Goal: Register for event/course

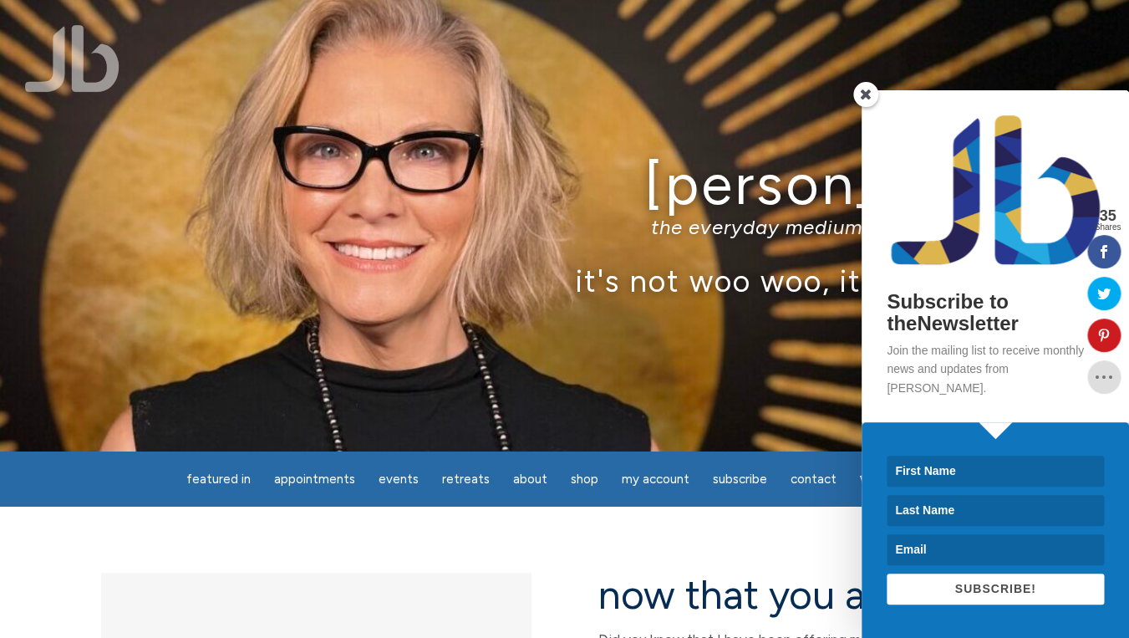
click at [873, 107] on span at bounding box center [865, 94] width 25 height 25
click at [873, 119] on div "Jamie Butler the everyday medium™, intuitive teacher it's not woo woo, it's tru…" at bounding box center [564, 225] width 1129 height 451
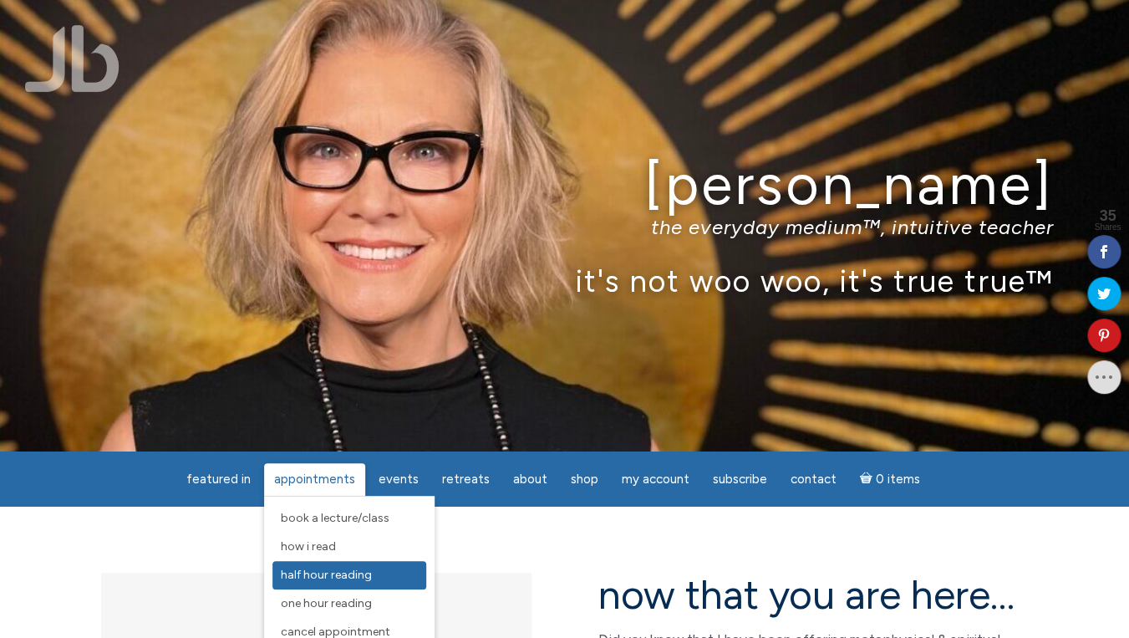
click at [359, 570] on span "Half Hour Reading" at bounding box center [326, 574] width 91 height 14
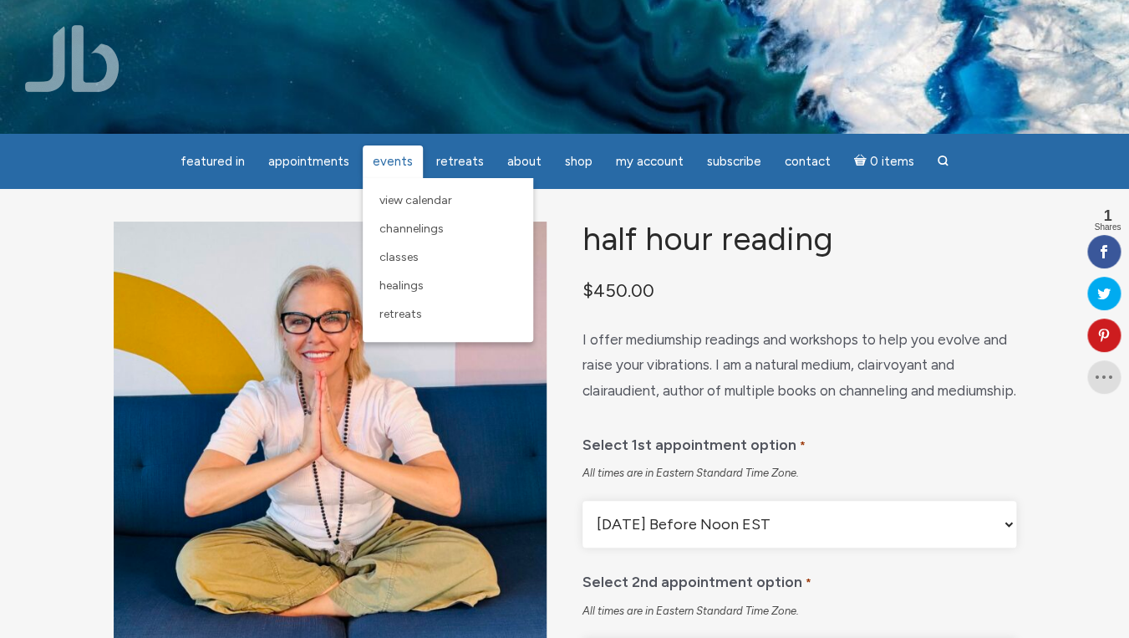
click at [395, 164] on span "Events" at bounding box center [393, 161] width 40 height 15
click at [406, 262] on span "Classes" at bounding box center [398, 257] width 39 height 14
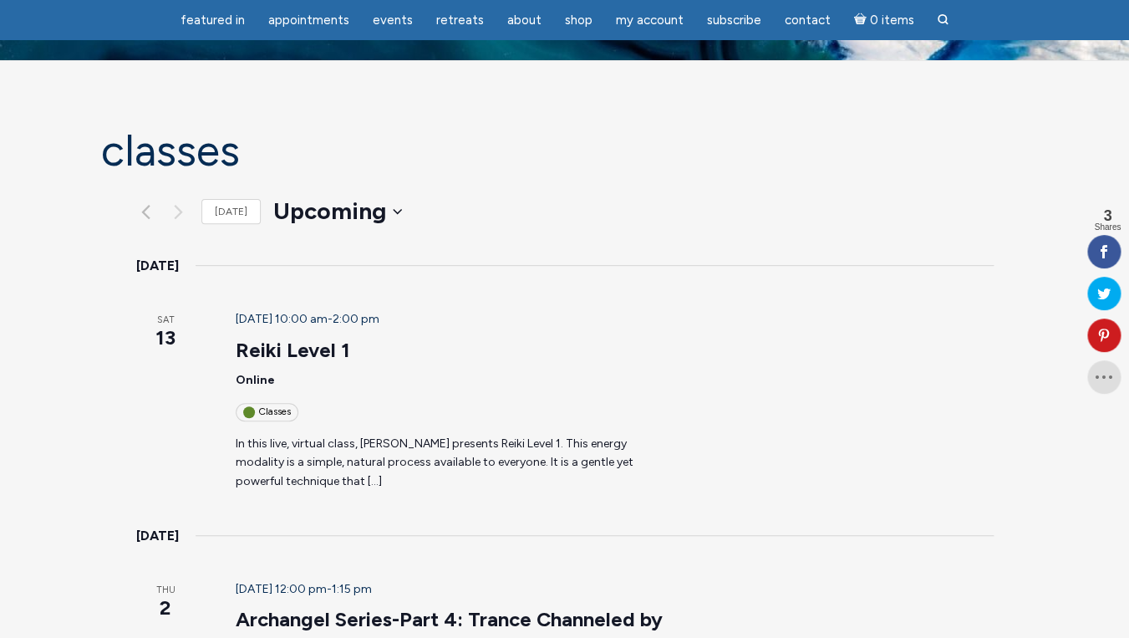
scroll to position [75, 0]
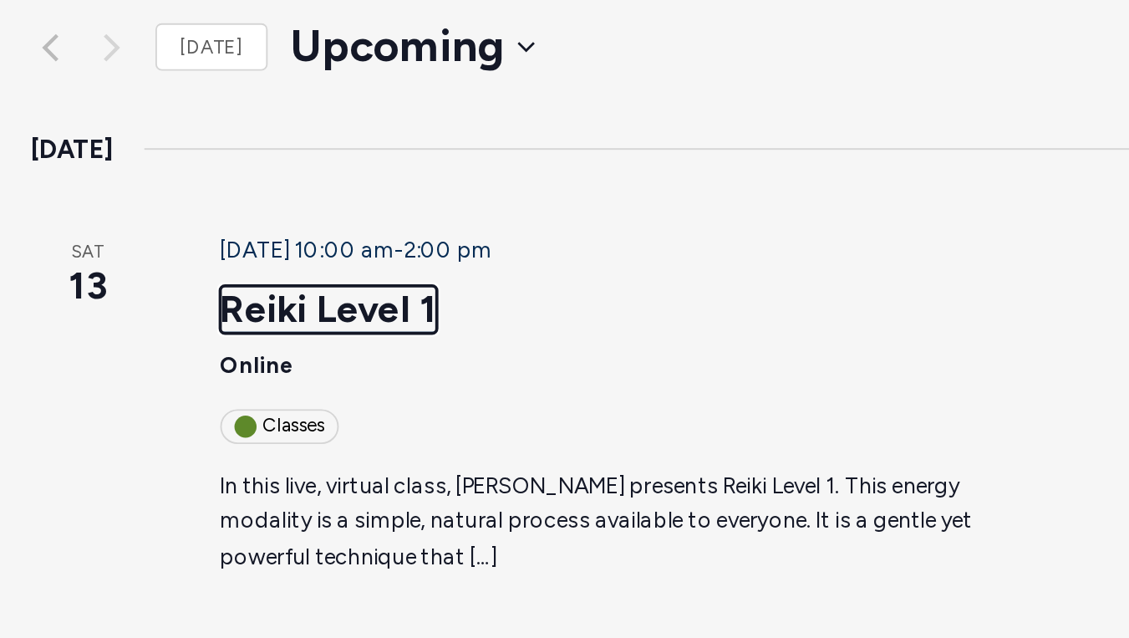
click at [266, 336] on link "Reiki Level 1" at bounding box center [293, 348] width 114 height 25
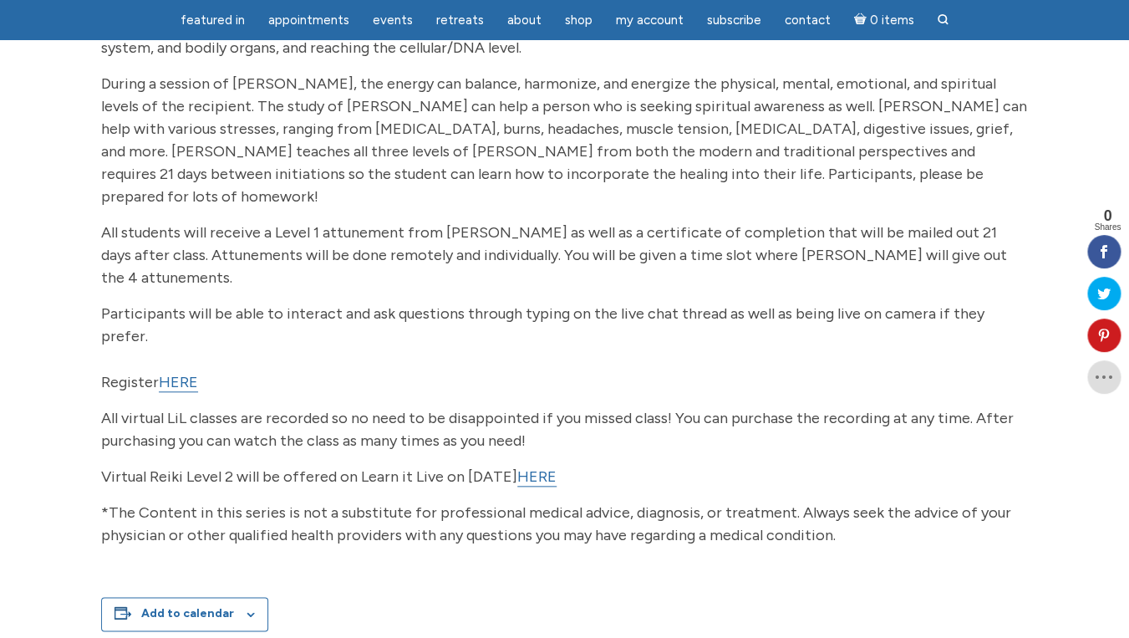
scroll to position [337, 0]
click at [183, 374] on link "HERE" at bounding box center [178, 383] width 39 height 19
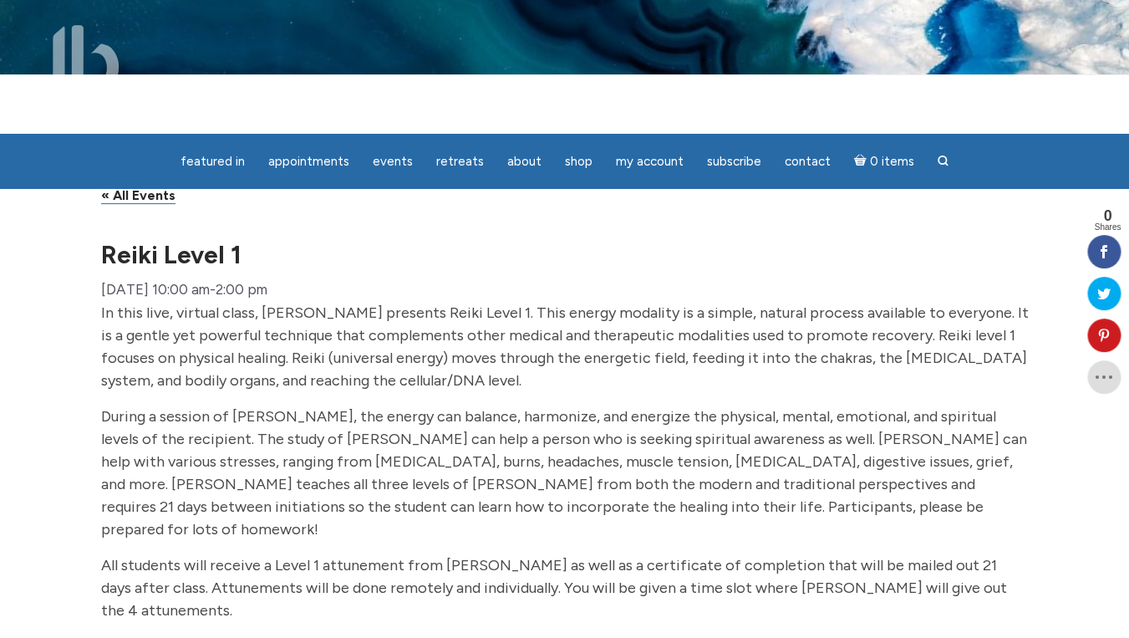
scroll to position [0, 0]
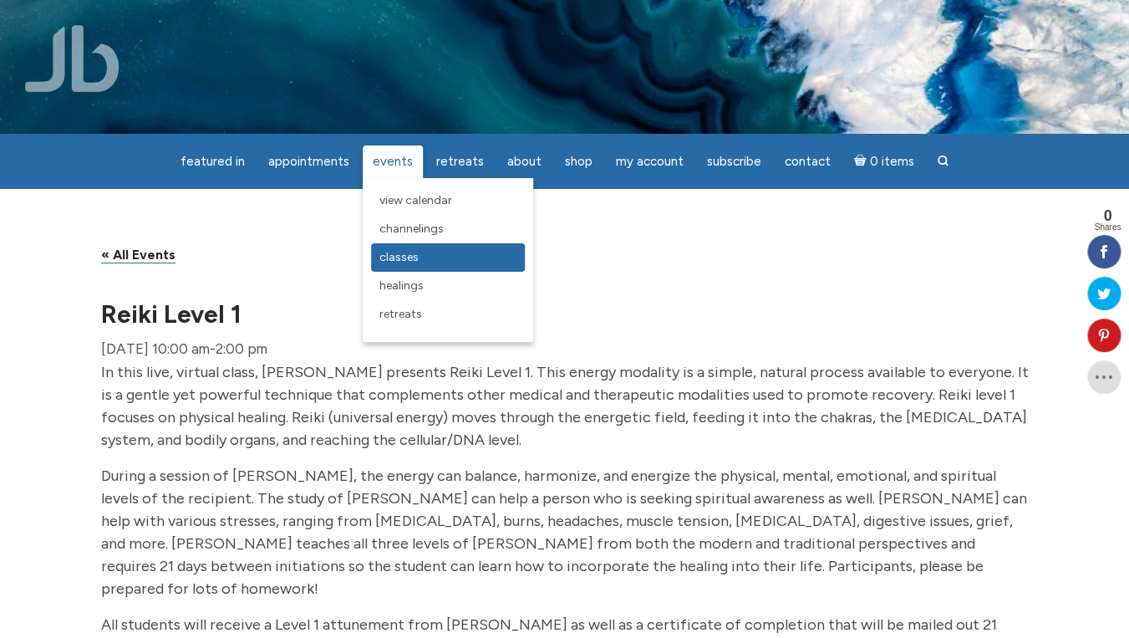
click at [411, 250] on link "Classes" at bounding box center [448, 257] width 154 height 28
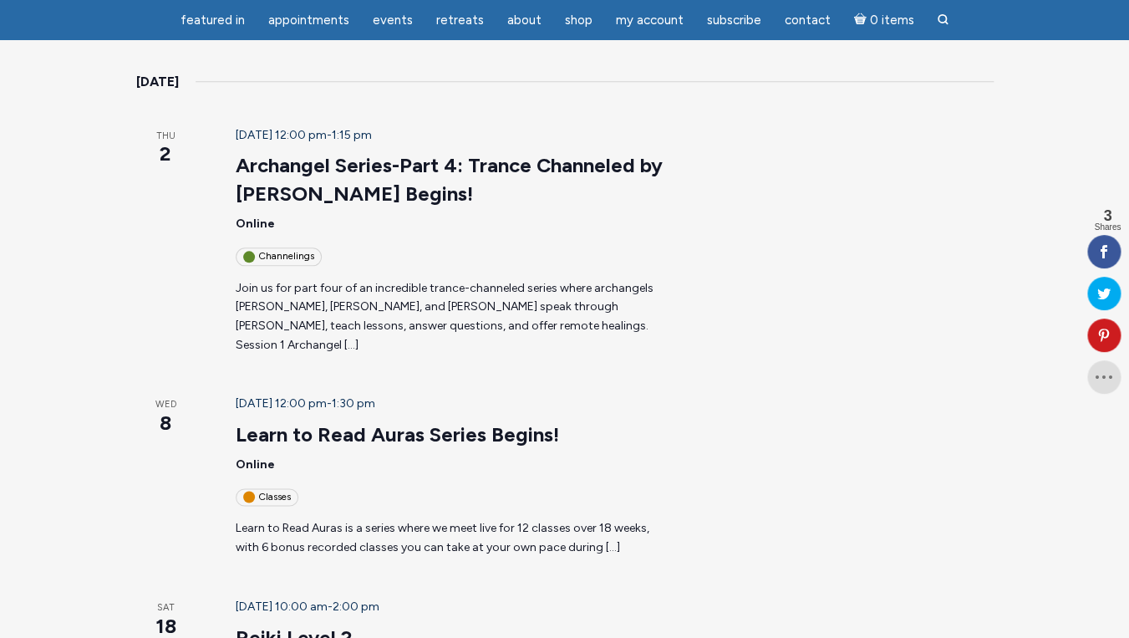
scroll to position [531, 0]
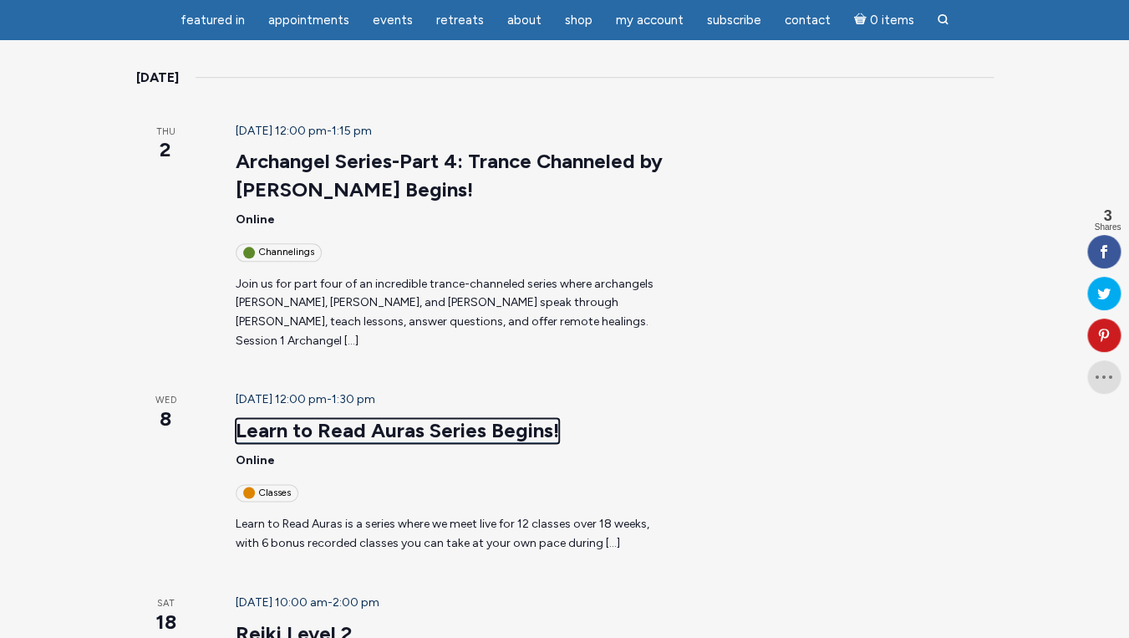
click at [396, 418] on link "Learn to Read Auras Series Begins!" at bounding box center [397, 430] width 323 height 25
